Goal: Task Accomplishment & Management: Use online tool/utility

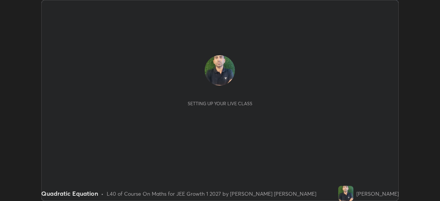
scroll to position [201, 440]
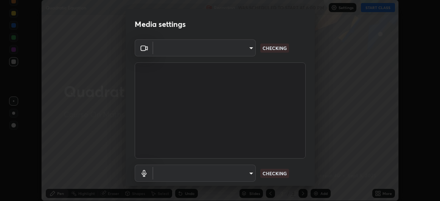
type input "baa8e3624a7aa693afd536bcaa2ccc3086ed6154daff18a67a5128d61d919164"
type input "dfa8d3832d66f6b795d0af8658c0267b1d7f3918edfeb5a380e2013381d0c657"
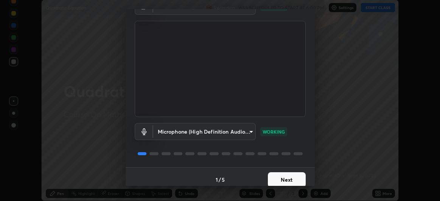
scroll to position [47, 0]
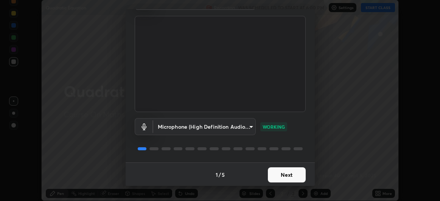
click at [274, 176] on button "Next" at bounding box center [287, 174] width 38 height 15
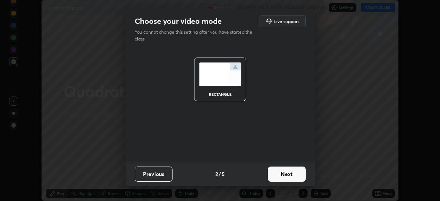
click at [284, 175] on button "Next" at bounding box center [287, 174] width 38 height 15
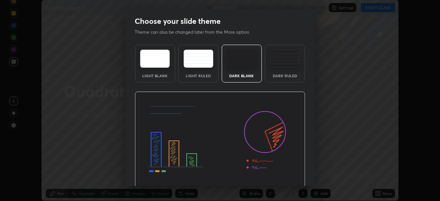
click at [286, 173] on img at bounding box center [220, 140] width 171 height 96
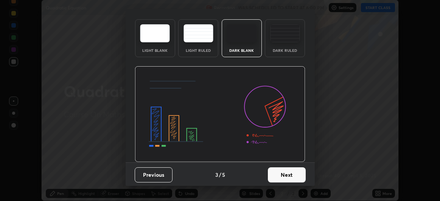
click at [282, 172] on button "Next" at bounding box center [287, 174] width 38 height 15
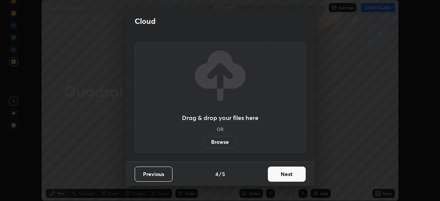
click at [289, 173] on button "Next" at bounding box center [287, 174] width 38 height 15
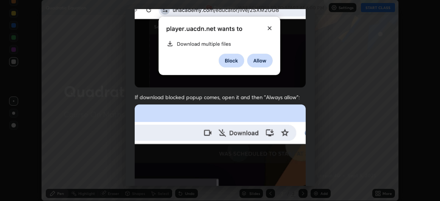
scroll to position [201, 0]
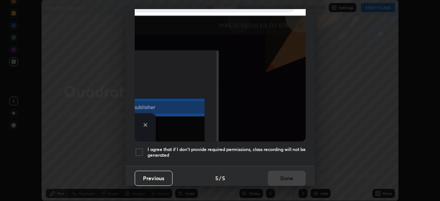
click at [234, 152] on h5 "I agree that if I don't provide required permissions, class recording will not …" at bounding box center [227, 152] width 158 height 12
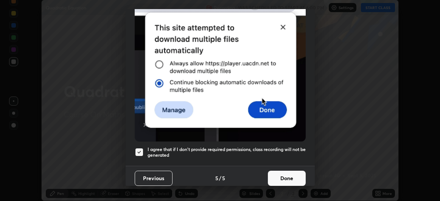
click at [277, 174] on button "Done" at bounding box center [287, 178] width 38 height 15
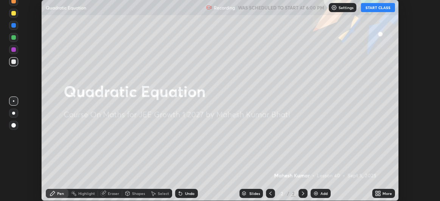
click at [379, 8] on button "START CLASS" at bounding box center [378, 7] width 34 height 9
